Goal: Navigation & Orientation: Find specific page/section

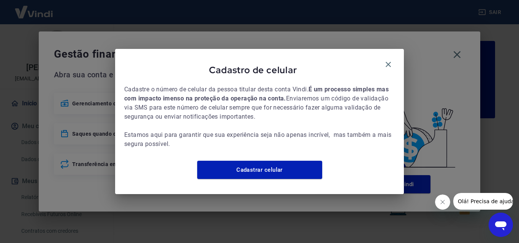
drag, startPoint x: 390, startPoint y: 60, endPoint x: 432, endPoint y: 54, distance: 42.2
click at [390, 60] on icon "button" at bounding box center [388, 64] width 9 height 9
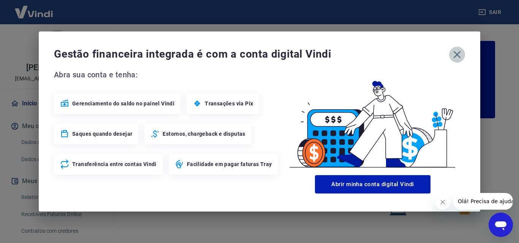
click at [459, 54] on icon "button" at bounding box center [457, 55] width 12 height 12
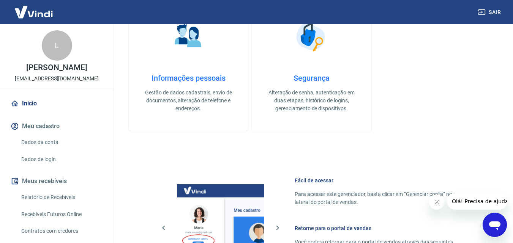
scroll to position [458, 0]
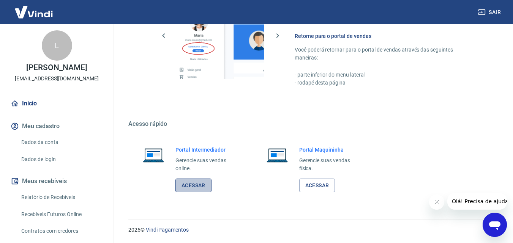
click at [203, 191] on link "Acessar" at bounding box center [193, 186] width 36 height 14
